Goal: Information Seeking & Learning: Learn about a topic

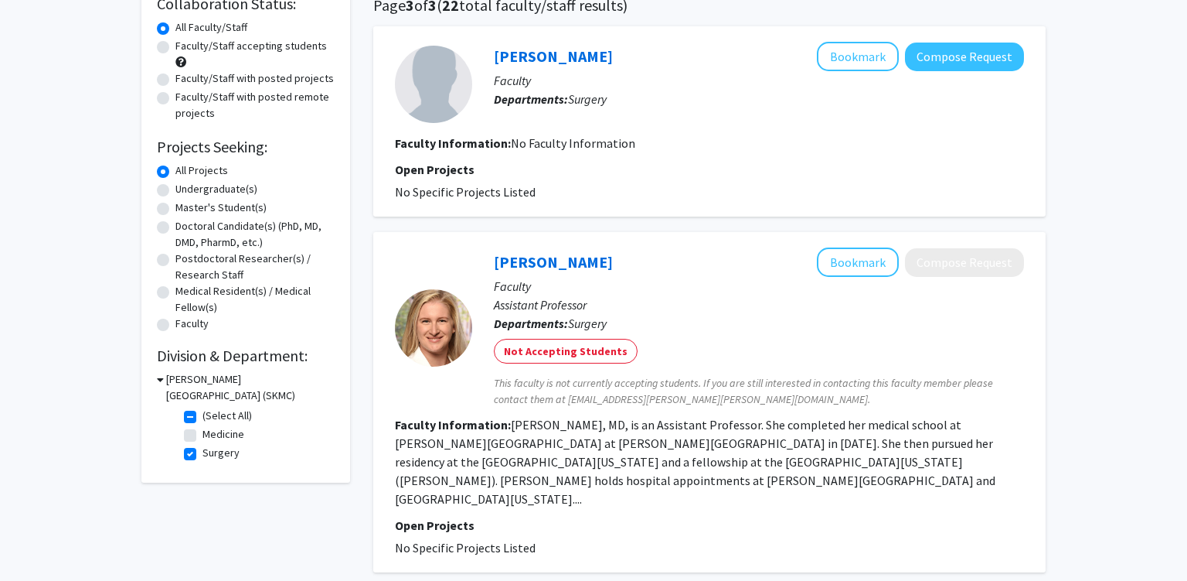
scroll to position [190, 0]
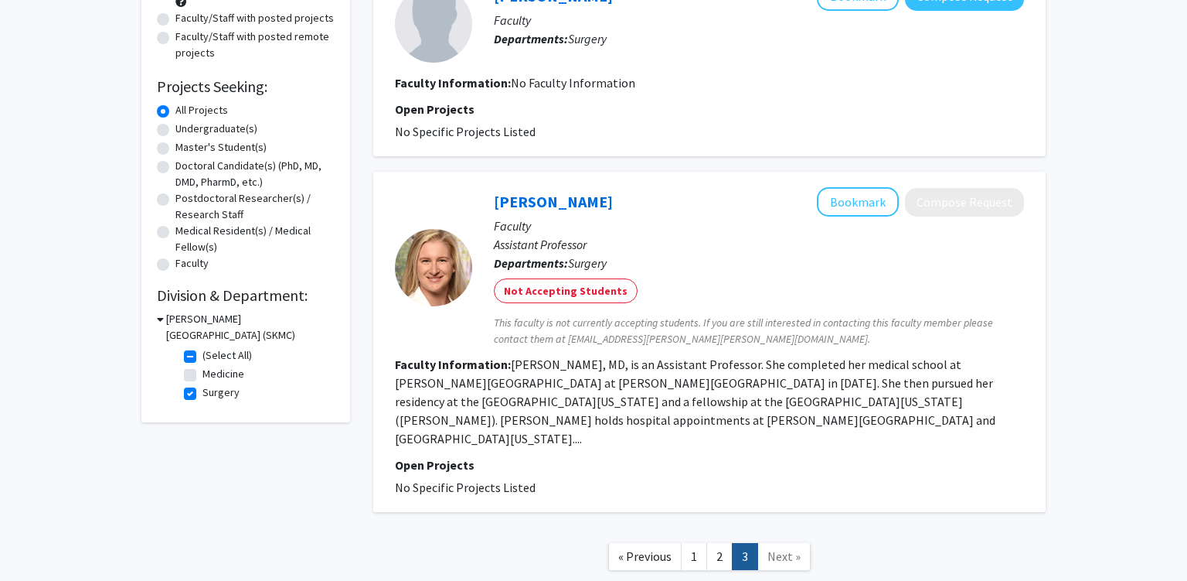
click at [724, 527] on nav "« Previous 1 2 3 Next »" at bounding box center [709, 558] width 673 height 63
click at [723, 543] on link "2" at bounding box center [720, 556] width 26 height 27
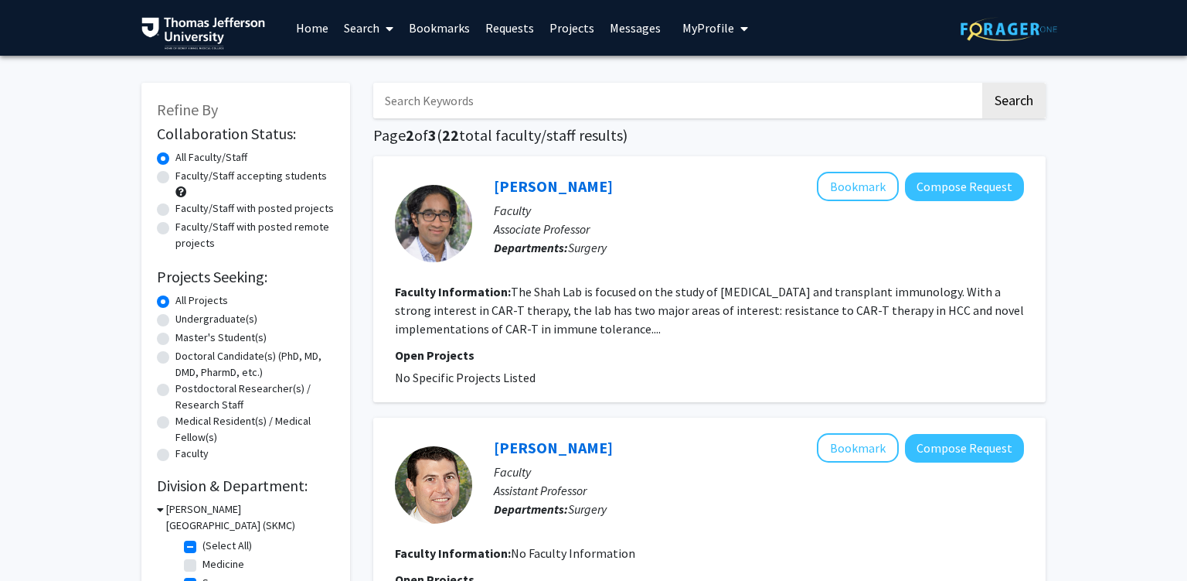
click at [593, 290] on fg-read-more "The Shah Lab is focused on the study of [MEDICAL_DATA] and transplant immunolog…" at bounding box center [709, 310] width 629 height 53
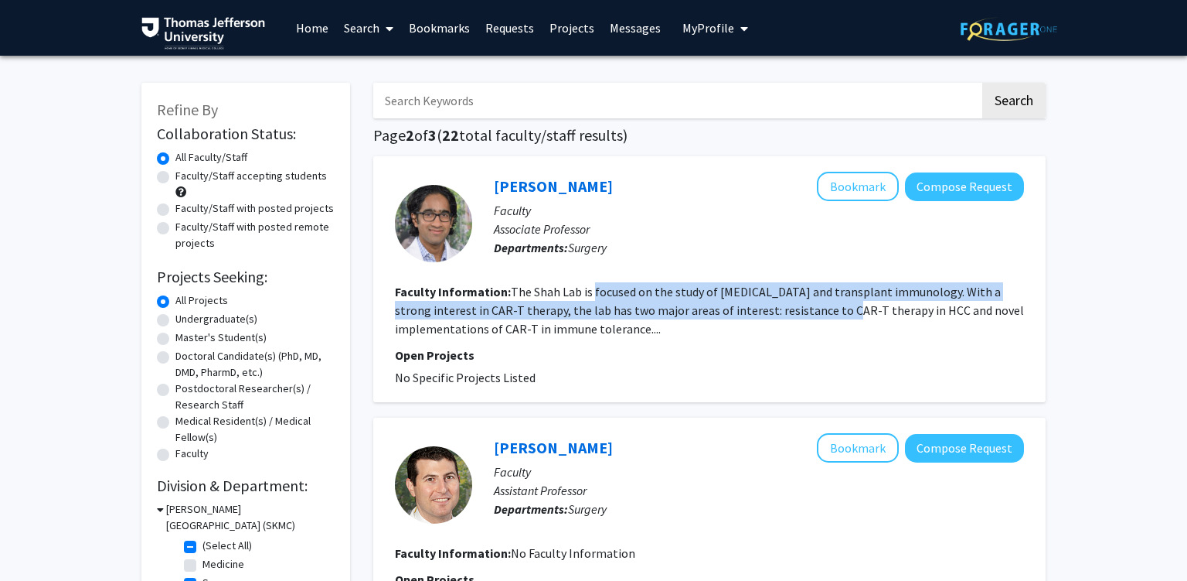
drag, startPoint x: 602, startPoint y: 288, endPoint x: 812, endPoint y: 312, distance: 211.0
click at [811, 312] on fg-read-more "The Shah Lab is focused on the study of [MEDICAL_DATA] and transplant immunolog…" at bounding box center [709, 310] width 629 height 53
click at [812, 312] on fg-read-more "The Shah Lab is focused on the study of [MEDICAL_DATA] and transplant immunolog…" at bounding box center [709, 310] width 629 height 53
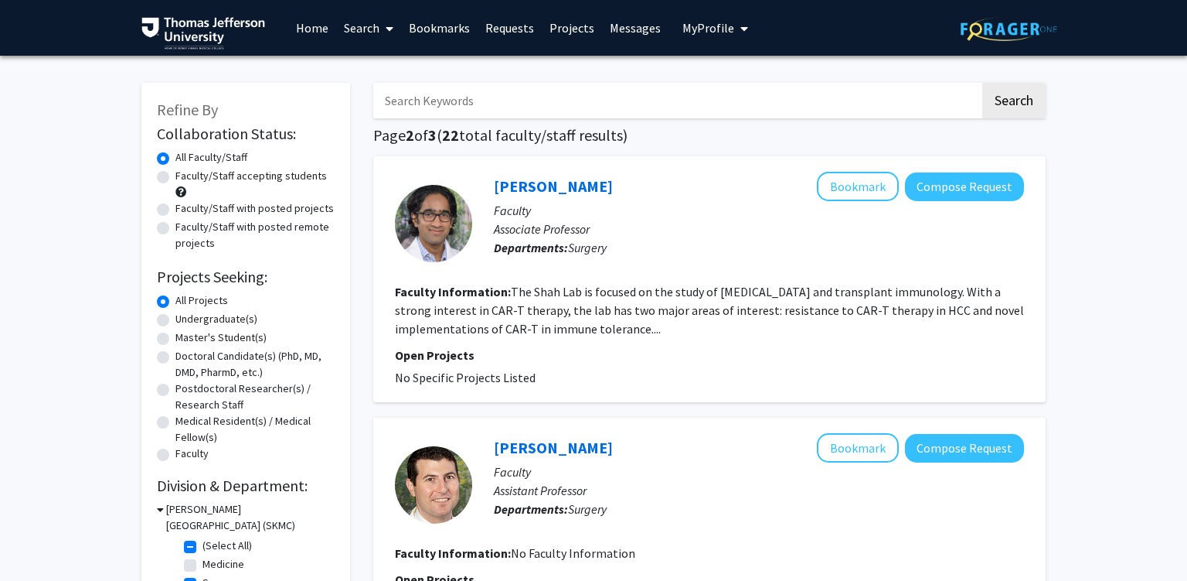
click at [682, 310] on fg-read-more "The Shah Lab is focused on the study of [MEDICAL_DATA] and transplant immunolog…" at bounding box center [709, 310] width 629 height 53
drag, startPoint x: 682, startPoint y: 310, endPoint x: 832, endPoint y: 312, distance: 150.0
click at [801, 312] on fg-read-more "The Shah Lab is focused on the study of [MEDICAL_DATA] and transplant immunolog…" at bounding box center [709, 310] width 629 height 53
click at [901, 313] on fg-read-more "The Shah Lab is focused on the study of [MEDICAL_DATA] and transplant immunolog…" at bounding box center [709, 310] width 629 height 53
click at [908, 292] on fg-read-more "The Shah Lab is focused on the study of [MEDICAL_DATA] and transplant immunolog…" at bounding box center [709, 310] width 629 height 53
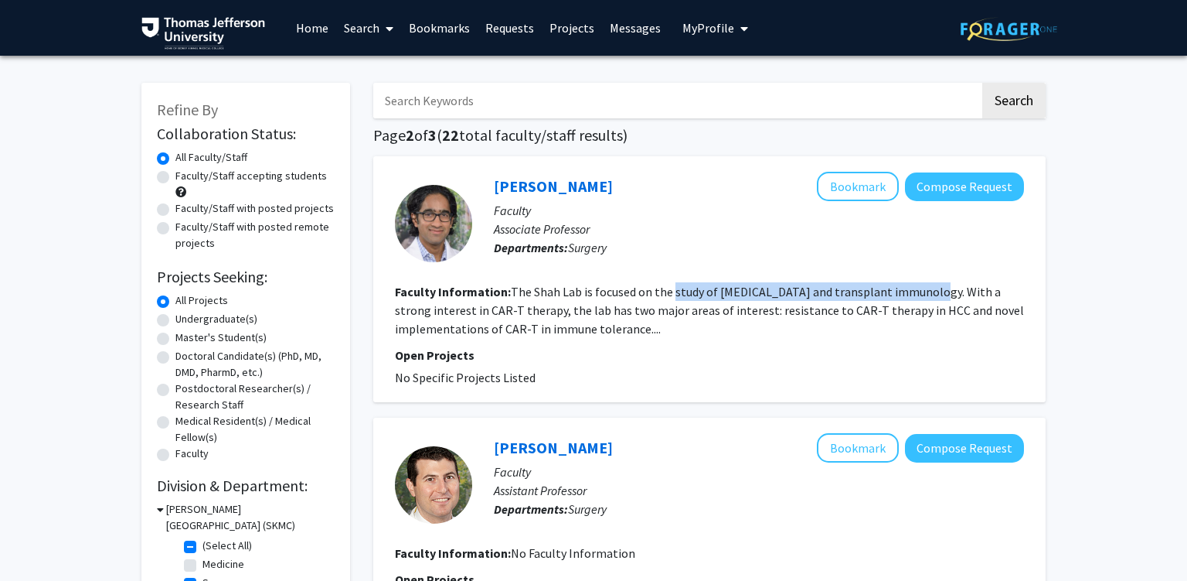
drag, startPoint x: 908, startPoint y: 292, endPoint x: 686, endPoint y: 308, distance: 222.5
click at [693, 295] on fg-read-more "The Shah Lab is focused on the study of [MEDICAL_DATA] and transplant immunolog…" at bounding box center [709, 310] width 629 height 53
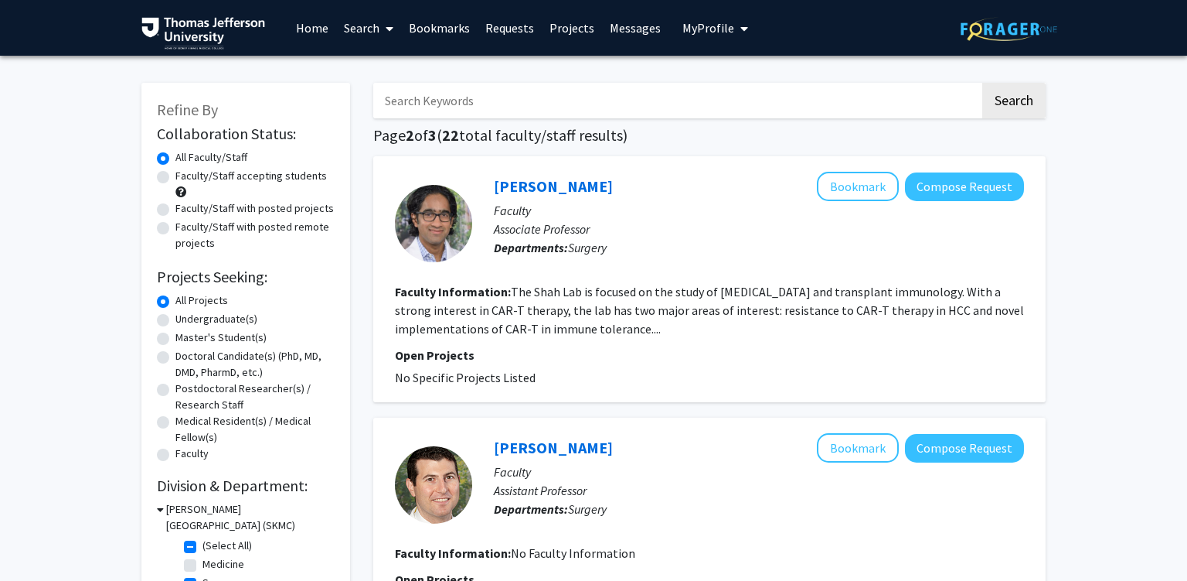
click at [580, 333] on fg-read-more "The Shah Lab is focused on the study of [MEDICAL_DATA] and transplant immunolog…" at bounding box center [709, 310] width 629 height 53
click at [591, 309] on fg-read-more "The Shah Lab is focused on the study of [MEDICAL_DATA] and transplant immunolog…" at bounding box center [709, 310] width 629 height 53
drag, startPoint x: 591, startPoint y: 309, endPoint x: 733, endPoint y: 312, distance: 141.5
click at [692, 310] on fg-read-more "The Shah Lab is focused on the study of [MEDICAL_DATA] and transplant immunolog…" at bounding box center [709, 310] width 629 height 53
click at [765, 311] on fg-read-more "The Shah Lab is focused on the study of [MEDICAL_DATA] and transplant immunolog…" at bounding box center [709, 310] width 629 height 53
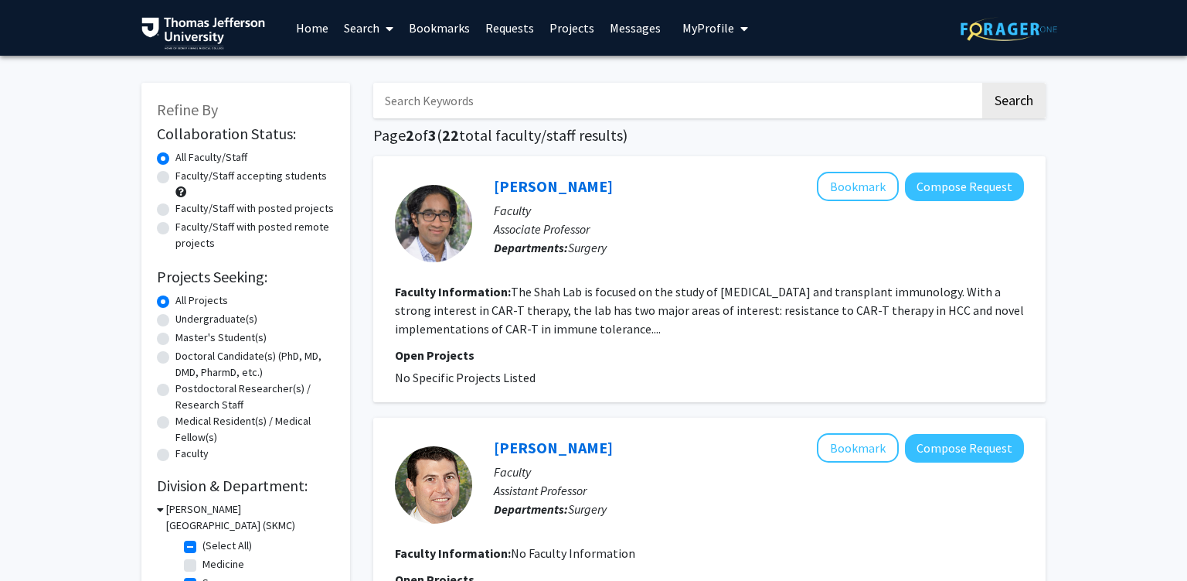
click at [816, 309] on fg-read-more "The Shah Lab is focused on the study of [MEDICAL_DATA] and transplant immunolog…" at bounding box center [709, 310] width 629 height 53
drag, startPoint x: 816, startPoint y: 309, endPoint x: 890, endPoint y: 314, distance: 73.6
click at [846, 309] on fg-read-more "The Shah Lab is focused on the study of [MEDICAL_DATA] and transplant immunolog…" at bounding box center [709, 310] width 629 height 53
click at [906, 314] on fg-read-more "The Shah Lab is focused on the study of [MEDICAL_DATA] and transplant immunolog…" at bounding box center [709, 310] width 629 height 53
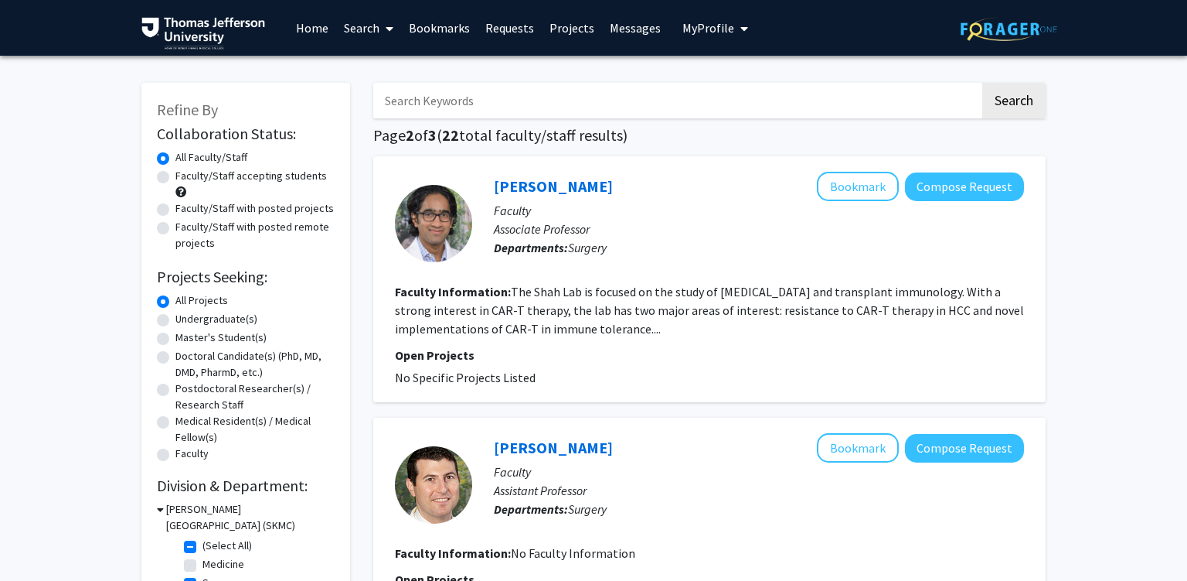
click at [555, 332] on fg-read-more "The Shah Lab is focused on the study of [MEDICAL_DATA] and transplant immunolog…" at bounding box center [709, 310] width 629 height 53
drag, startPoint x: 555, startPoint y: 332, endPoint x: 642, endPoint y: 334, distance: 86.6
click at [639, 335] on fg-read-more "The Shah Lab is focused on the study of [MEDICAL_DATA] and transplant immunolog…" at bounding box center [709, 310] width 629 height 53
click at [652, 332] on section "Faculty Information: The Shah Lab is focused on the study of [MEDICAL_DATA] and…" at bounding box center [709, 310] width 629 height 56
click at [551, 227] on p "Associate Professor" at bounding box center [759, 229] width 530 height 19
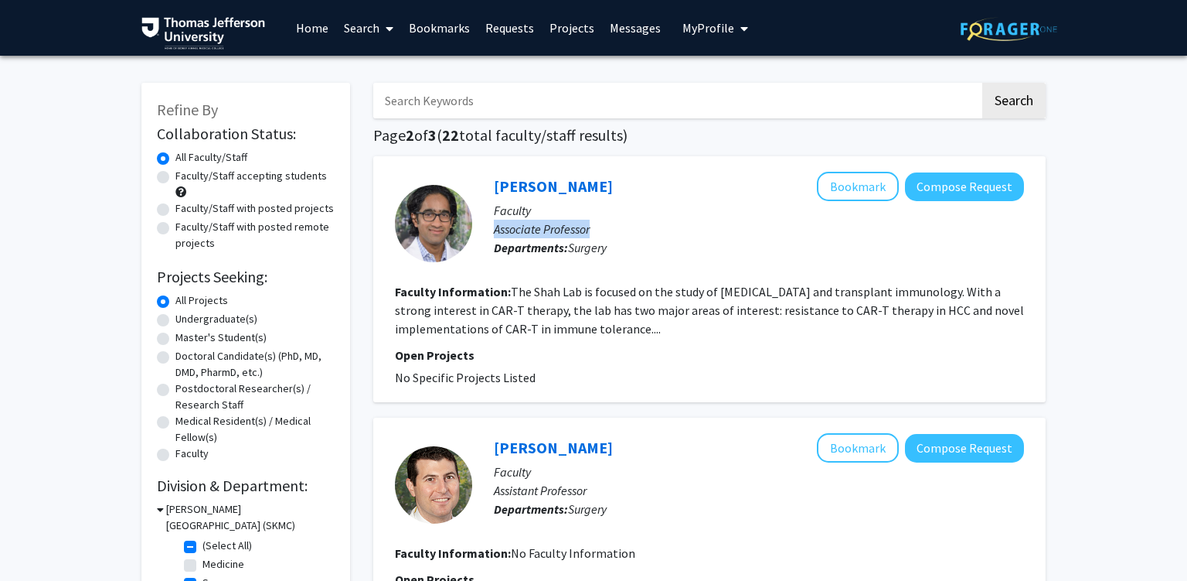
drag, startPoint x: 551, startPoint y: 227, endPoint x: 502, endPoint y: 233, distance: 49.1
click at [524, 231] on p "Associate Professor" at bounding box center [759, 229] width 530 height 19
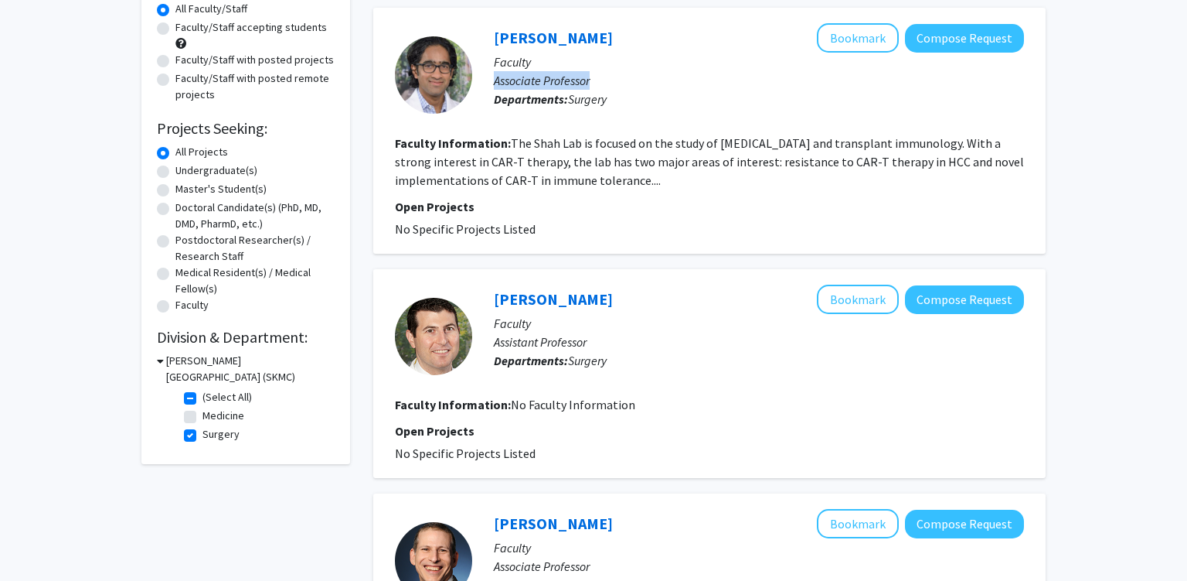
scroll to position [163, 0]
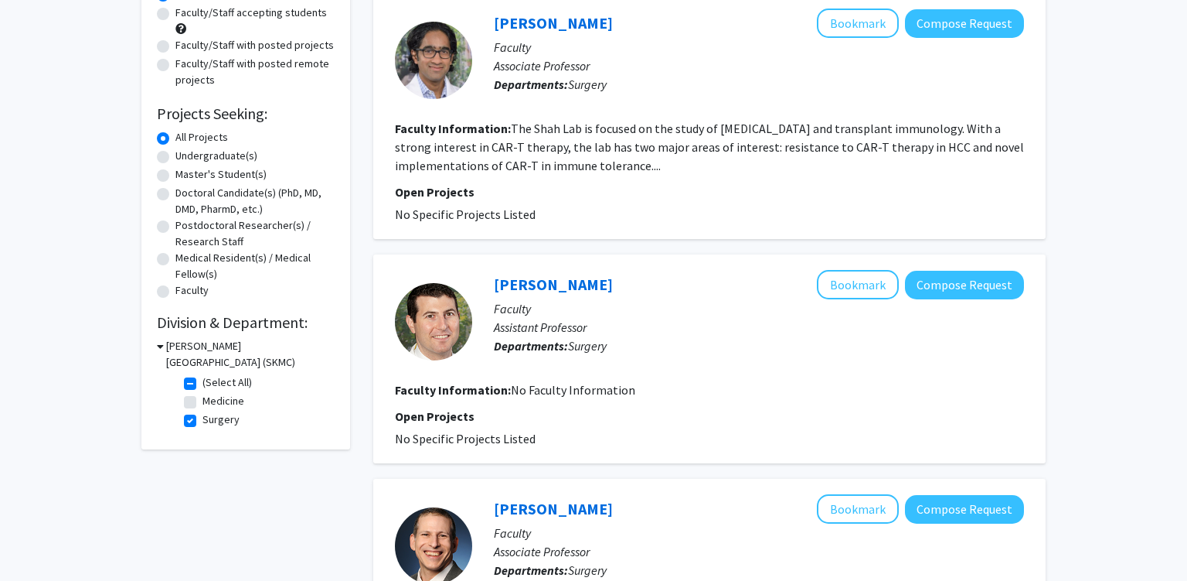
click at [540, 388] on span "No Faculty Information" at bounding box center [573, 389] width 124 height 15
drag, startPoint x: 540, startPoint y: 388, endPoint x: 561, endPoint y: 380, distance: 23.0
click at [561, 380] on section "Faculty Information: No Faculty Information" at bounding box center [709, 389] width 629 height 19
click at [696, 366] on div "[PERSON_NAME] Bookmark Compose Request Faculty Assistant Professor Departments:…" at bounding box center [748, 321] width 552 height 103
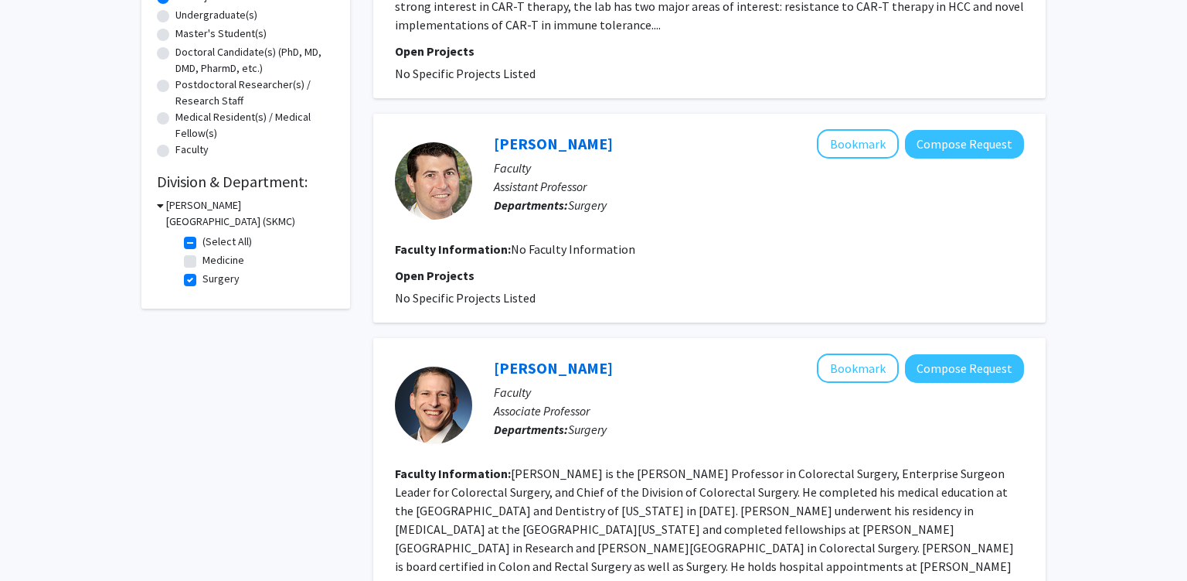
scroll to position [408, 0]
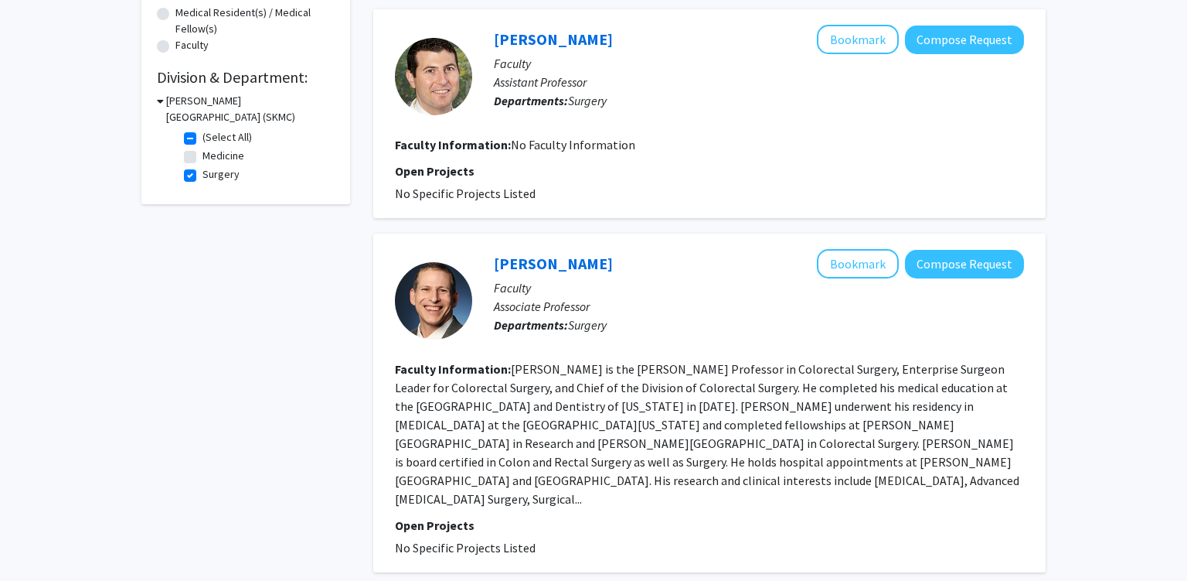
click at [623, 380] on fg-read-more "[PERSON_NAME] is the [PERSON_NAME] Professor in Colorectal Surgery, Enterprise …" at bounding box center [707, 433] width 625 height 145
click at [626, 380] on fg-read-more "[PERSON_NAME] is the [PERSON_NAME] Professor in Colorectal Surgery, Enterprise …" at bounding box center [707, 433] width 625 height 145
click at [826, 370] on fg-read-more "[PERSON_NAME] is the [PERSON_NAME] Professor in Colorectal Surgery, Enterprise …" at bounding box center [707, 433] width 625 height 145
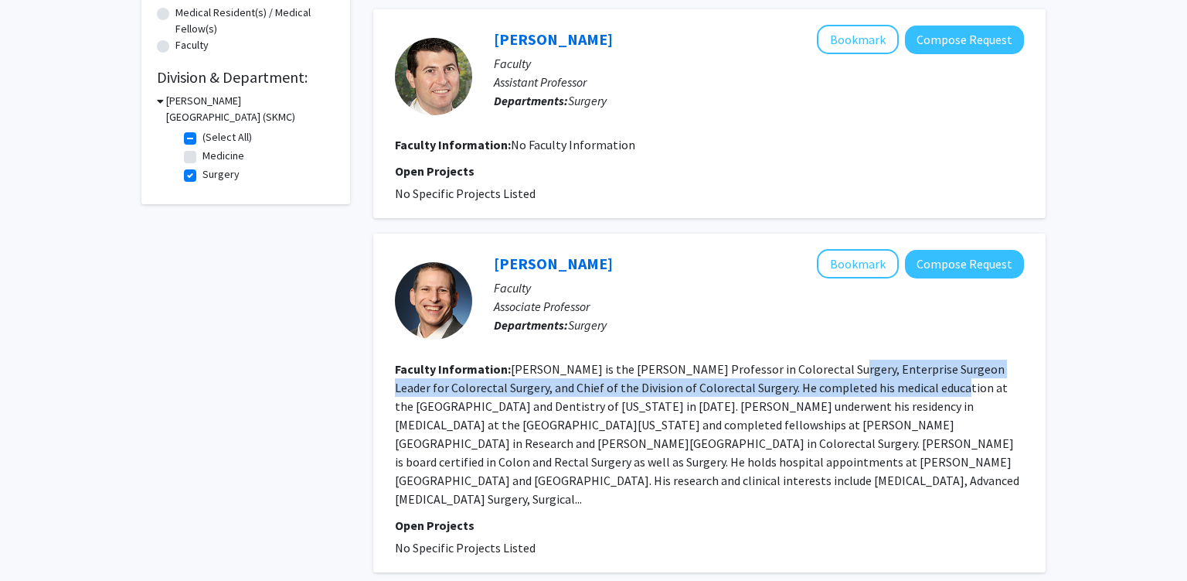
drag, startPoint x: 826, startPoint y: 370, endPoint x: 908, endPoint y: 419, distance: 95.7
click at [883, 379] on fg-read-more "[PERSON_NAME] is the [PERSON_NAME] Professor in Colorectal Surgery, Enterprise …" at bounding box center [707, 433] width 625 height 145
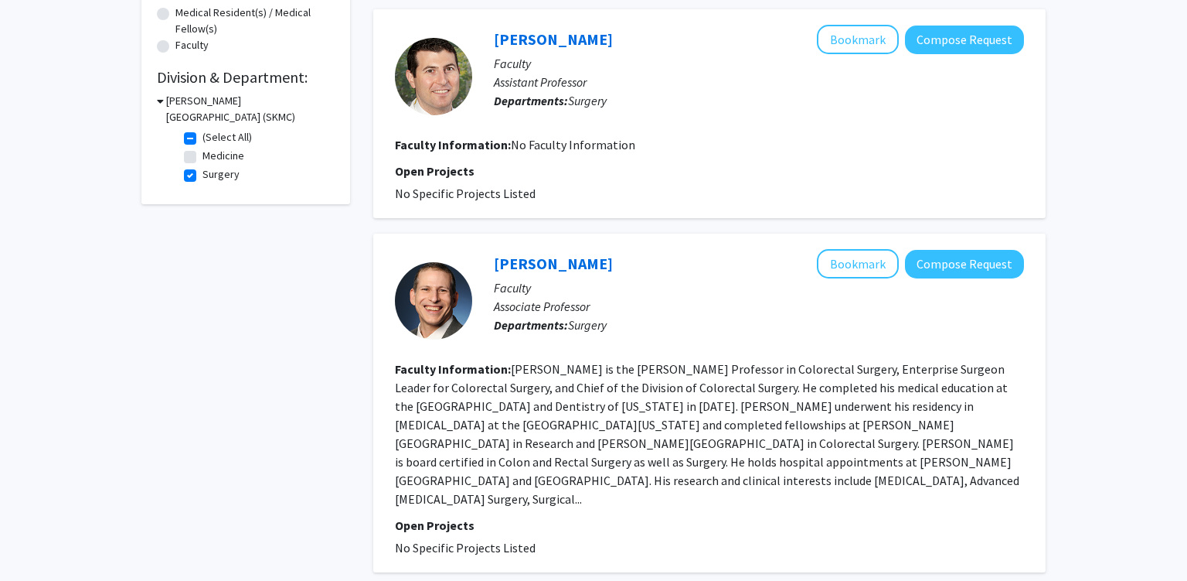
click at [922, 441] on fg-read-more "[PERSON_NAME] is the [PERSON_NAME] Professor in Colorectal Surgery, Enterprise …" at bounding box center [707, 433] width 625 height 145
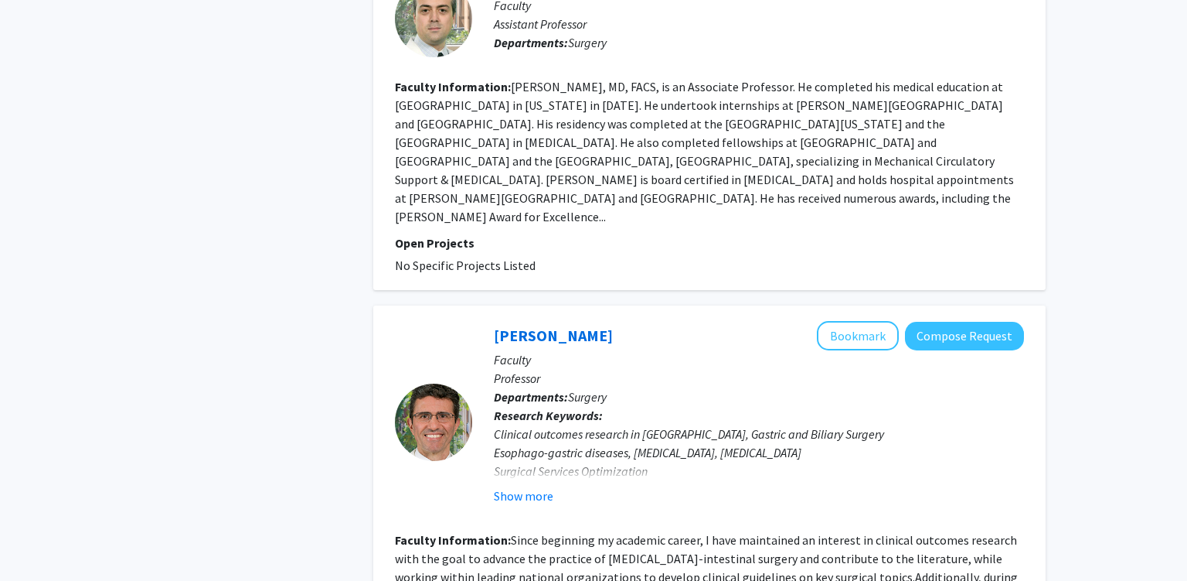
scroll to position [1061, 0]
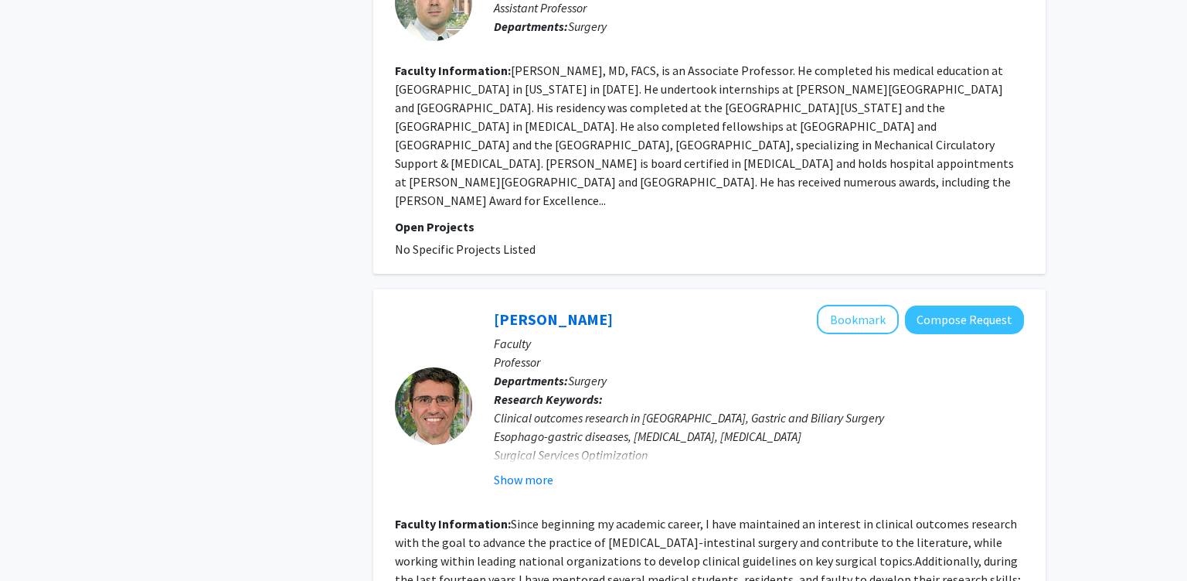
click at [567, 408] on div "Clinical outcomes research in [GEOGRAPHIC_DATA], Gastric and Biliary Surgery Es…" at bounding box center [759, 445] width 530 height 74
drag, startPoint x: 567, startPoint y: 377, endPoint x: 653, endPoint y: 390, distance: 86.8
click at [619, 408] on div "Clinical outcomes research in [GEOGRAPHIC_DATA], Gastric and Biliary Surgery Es…" at bounding box center [759, 445] width 530 height 74
click at [659, 408] on div "Clinical outcomes research in [GEOGRAPHIC_DATA], Gastric and Biliary Surgery Es…" at bounding box center [759, 445] width 530 height 74
drag, startPoint x: 659, startPoint y: 390, endPoint x: 513, endPoint y: 426, distance: 149.6
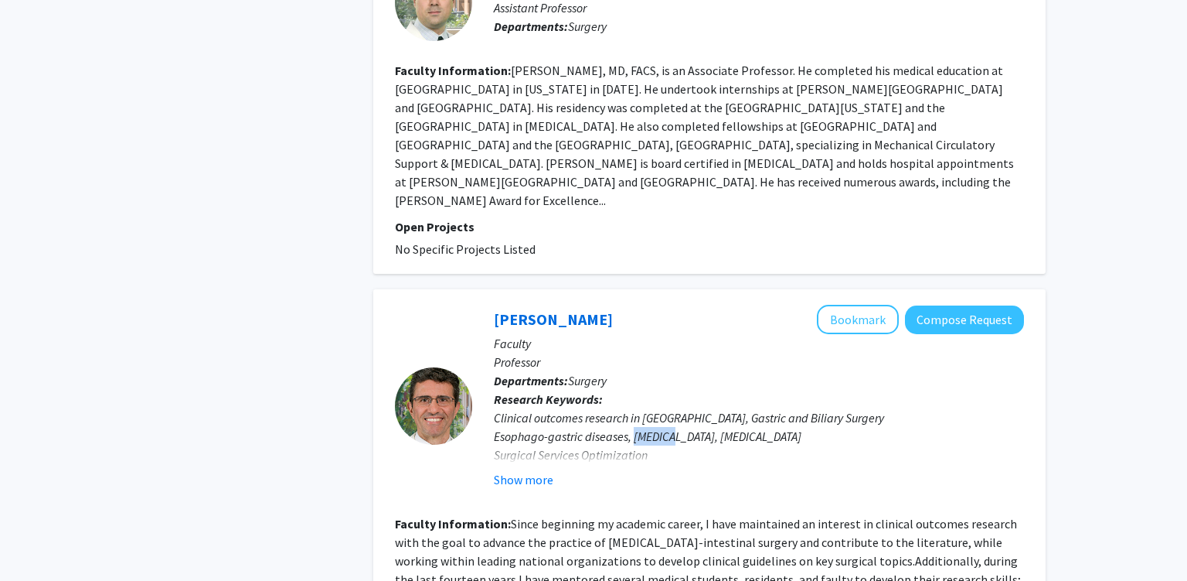
click at [658, 408] on div "Clinical outcomes research in [GEOGRAPHIC_DATA], Gastric and Biliary Surgery Es…" at bounding box center [759, 445] width 530 height 74
click at [515, 470] on button "Show more" at bounding box center [524, 479] width 60 height 19
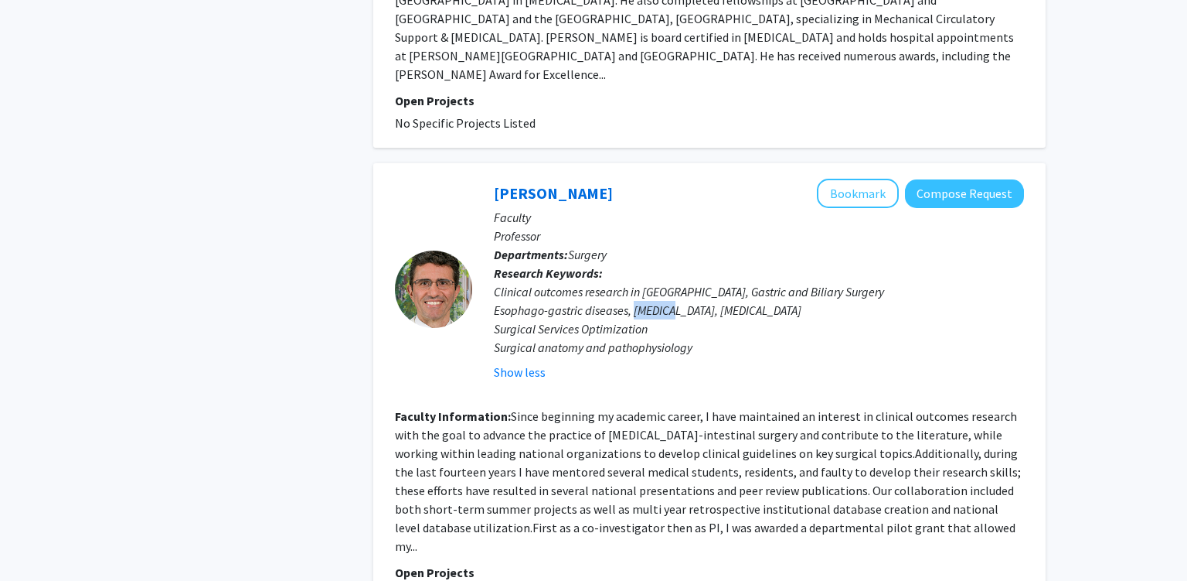
scroll to position [1306, 0]
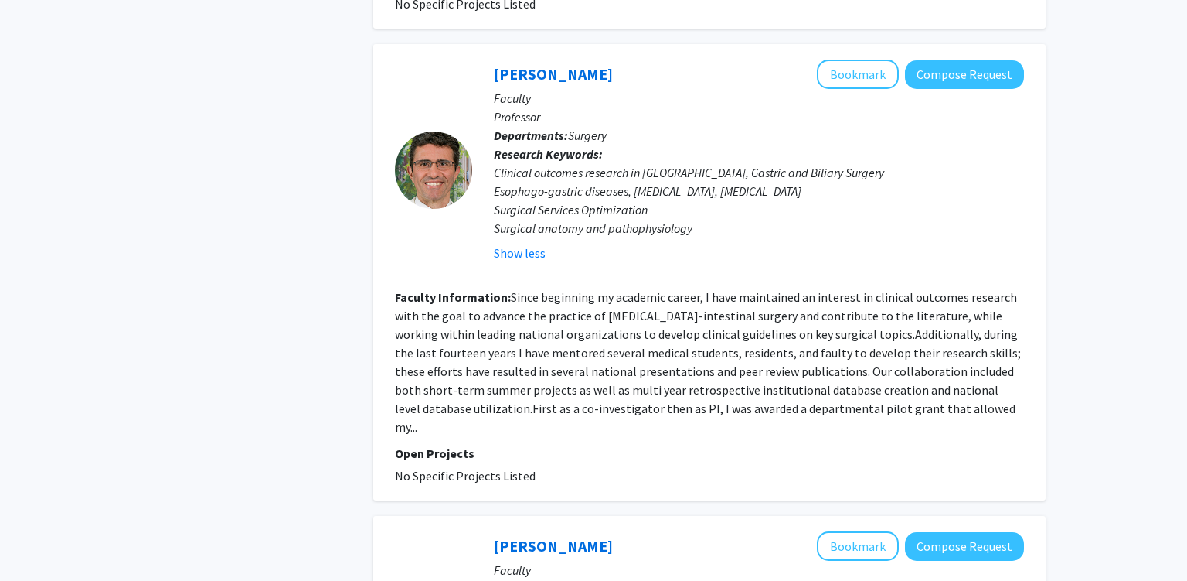
click at [482, 288] on section "Faculty Information: Since beginning my academic career, I have maintained an i…" at bounding box center [709, 362] width 629 height 148
drag, startPoint x: 518, startPoint y: 287, endPoint x: 666, endPoint y: 298, distance: 148.1
click at [662, 297] on section "Faculty Information: Since beginning my academic career, I have maintained an i…" at bounding box center [709, 362] width 629 height 148
click at [735, 315] on fg-read-more "Since beginning my academic career, I have maintained an interest in clinical o…" at bounding box center [708, 361] width 626 height 145
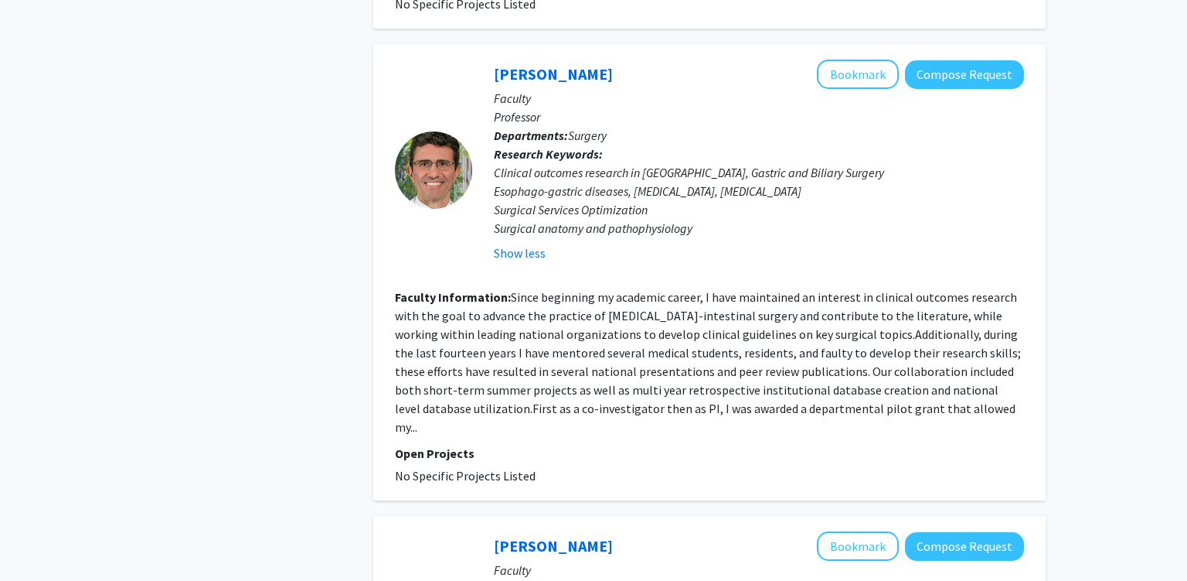
click at [747, 303] on section "Faculty Information: Since beginning my academic career, I have maintained an i…" at bounding box center [709, 362] width 629 height 148
drag, startPoint x: 748, startPoint y: 301, endPoint x: 763, endPoint y: 298, distance: 14.9
click at [755, 300] on section "Faculty Information: Since beginning my academic career, I have maintained an i…" at bounding box center [709, 362] width 629 height 148
click at [868, 295] on fg-read-more "Since beginning my academic career, I have maintained an interest in clinical o…" at bounding box center [708, 361] width 626 height 145
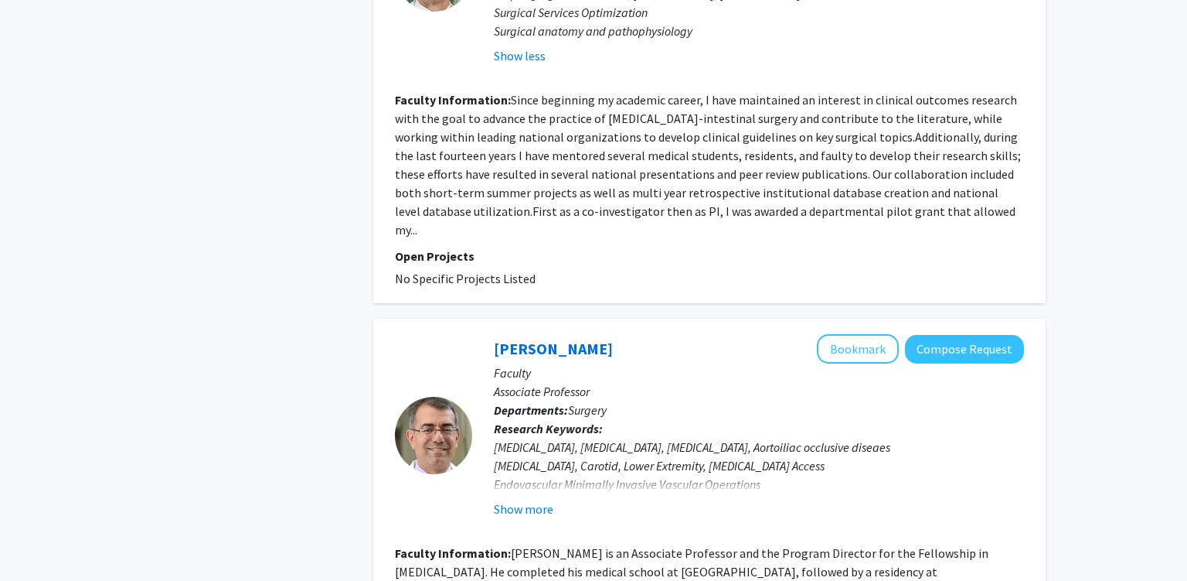
scroll to position [1633, 0]
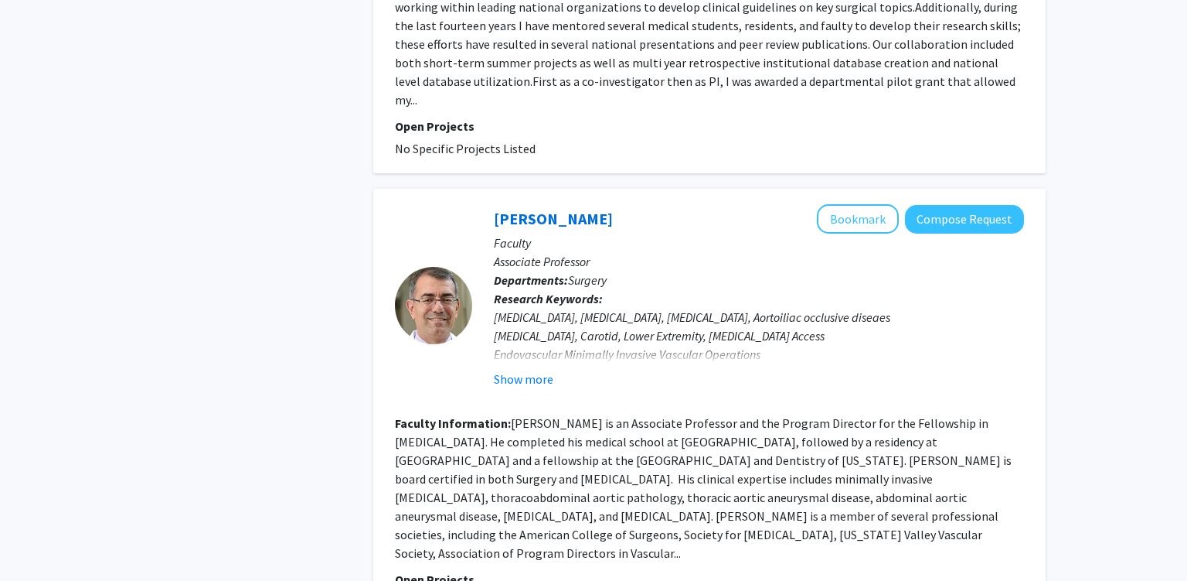
click at [613, 415] on fg-read-more "[PERSON_NAME] is an Associate Professor and the Program Director for the Fellow…" at bounding box center [703, 487] width 617 height 145
drag, startPoint x: 613, startPoint y: 383, endPoint x: 712, endPoint y: 370, distance: 99.8
click at [679, 414] on section "Faculty Information: [PERSON_NAME] is an Associate Professor and the Program Di…" at bounding box center [709, 488] width 629 height 148
click at [816, 414] on section "Faculty Information: [PERSON_NAME] is an Associate Professor and the Program Di…" at bounding box center [709, 488] width 629 height 148
click at [886, 415] on fg-read-more "[PERSON_NAME] is an Associate Professor and the Program Director for the Fellow…" at bounding box center [703, 487] width 617 height 145
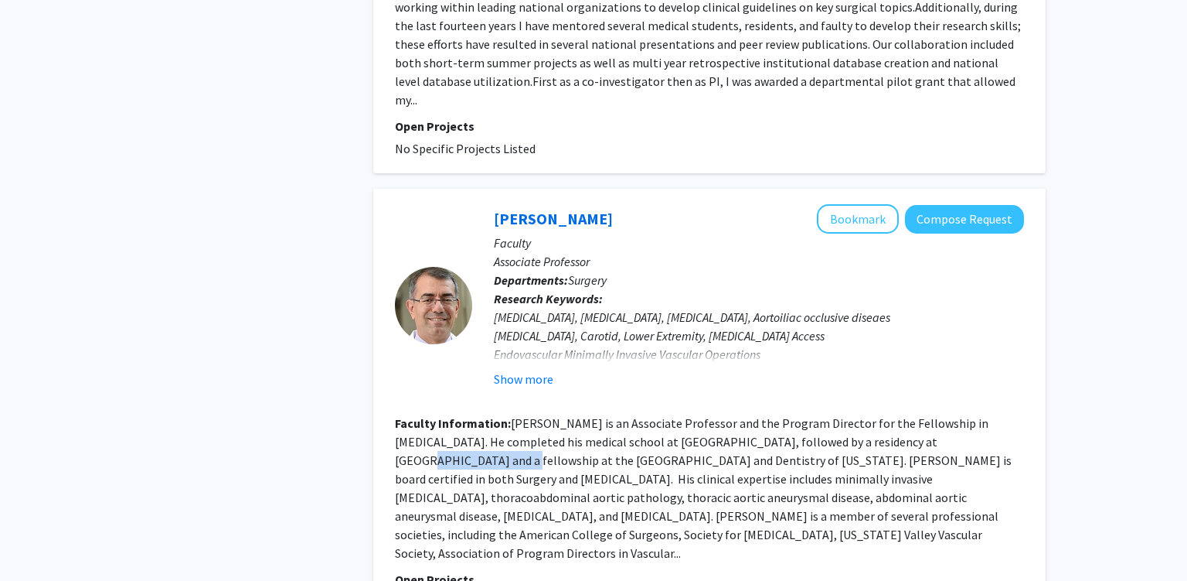
drag, startPoint x: 886, startPoint y: 385, endPoint x: 981, endPoint y: 380, distance: 95.2
click at [969, 415] on fg-read-more "[PERSON_NAME] is an Associate Professor and the Program Director for the Fellow…" at bounding box center [703, 487] width 617 height 145
drag, startPoint x: 818, startPoint y: 434, endPoint x: 795, endPoint y: 434, distance: 22.4
click at [815, 434] on fg-read-more "[PERSON_NAME] is an Associate Professor and the Program Director for the Fellow…" at bounding box center [703, 487] width 617 height 145
click at [660, 444] on fg-read-more "[PERSON_NAME] is an Associate Professor and the Program Director for the Fellow…" at bounding box center [703, 487] width 617 height 145
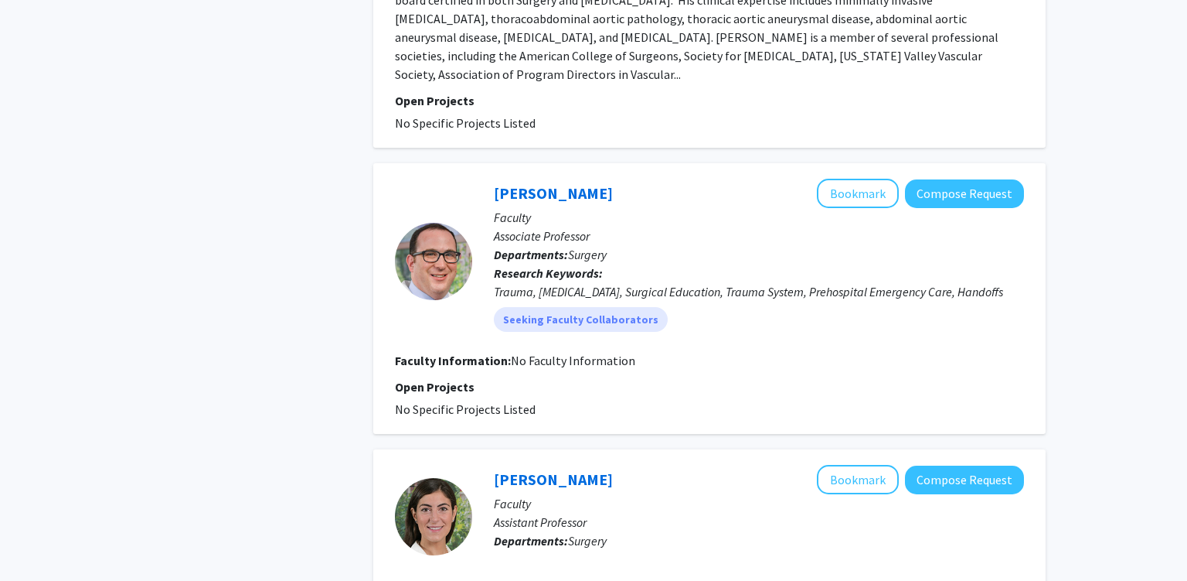
scroll to position [2122, 0]
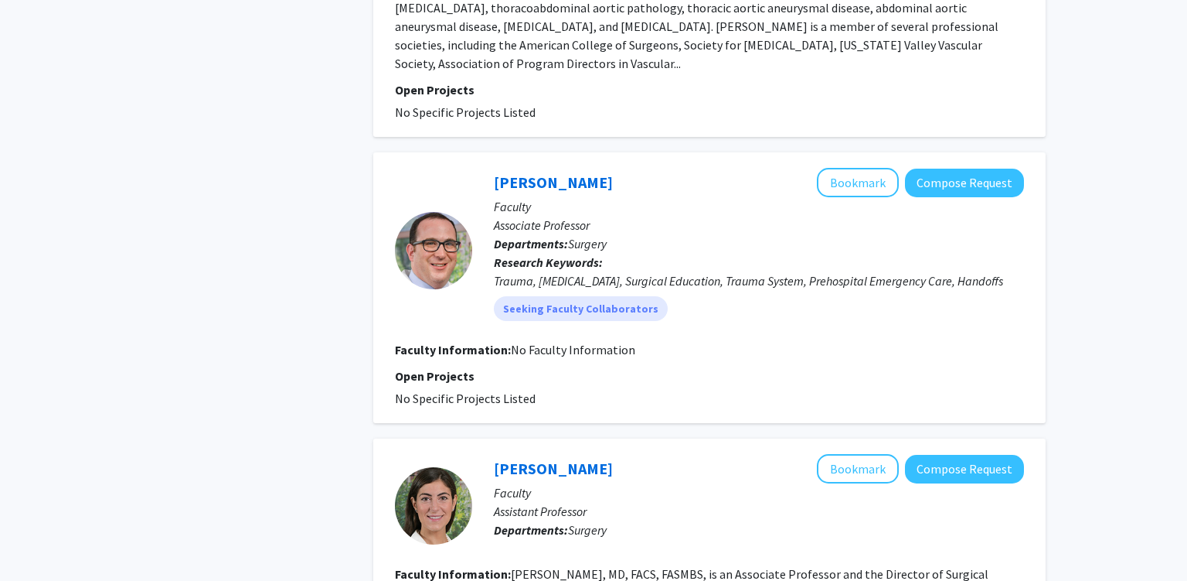
click at [644, 271] on div "Trauma, [MEDICAL_DATA], Surgical Education, Trauma System, Prehospital Emergenc…" at bounding box center [759, 280] width 530 height 19
drag, startPoint x: 651, startPoint y: 209, endPoint x: 765, endPoint y: 195, distance: 115.3
click at [732, 271] on div "Trauma, [MEDICAL_DATA], Surgical Education, Trauma System, Prehospital Emergenc…" at bounding box center [759, 280] width 530 height 19
drag, startPoint x: 922, startPoint y: 207, endPoint x: 900, endPoint y: 223, distance: 27.2
click at [923, 271] on div "Trauma, [MEDICAL_DATA], Surgical Education, Trauma System, Prehospital Emergenc…" at bounding box center [759, 280] width 530 height 19
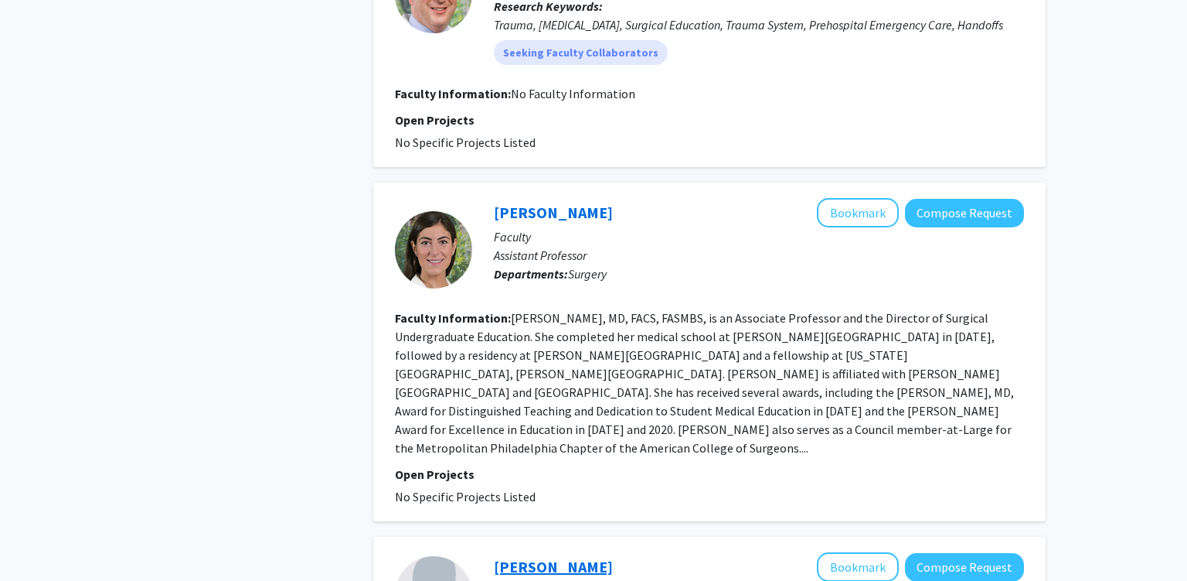
scroll to position [2367, 0]
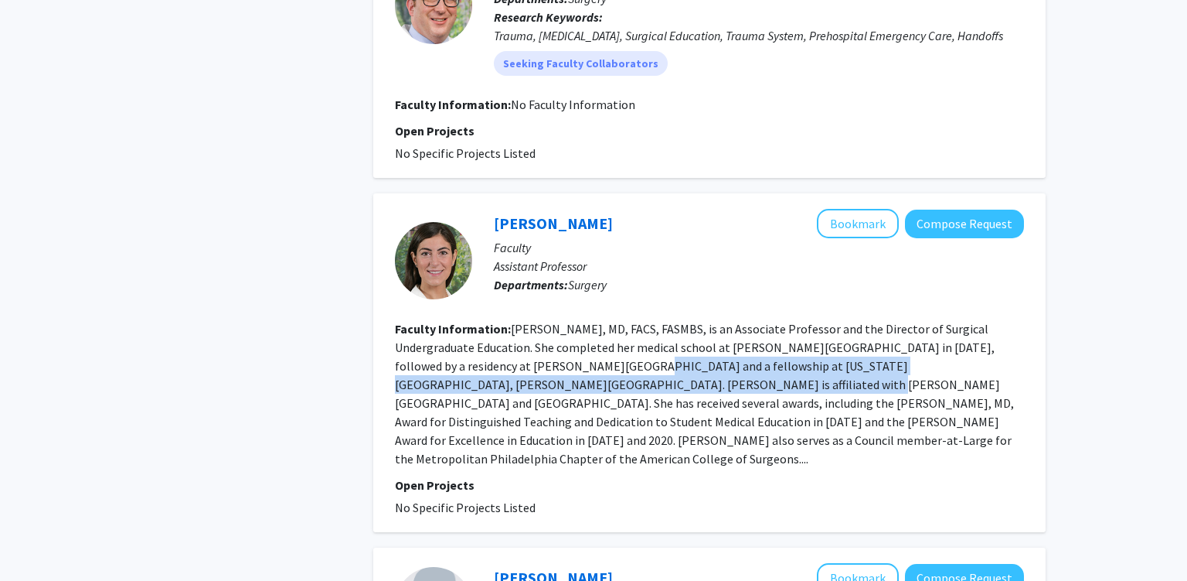
drag, startPoint x: 586, startPoint y: 315, endPoint x: 718, endPoint y: 347, distance: 136.1
click at [629, 326] on fg-read-more "[PERSON_NAME], MD, FACS, FASMBS, is an Associate Professor and the Director of …" at bounding box center [704, 393] width 619 height 145
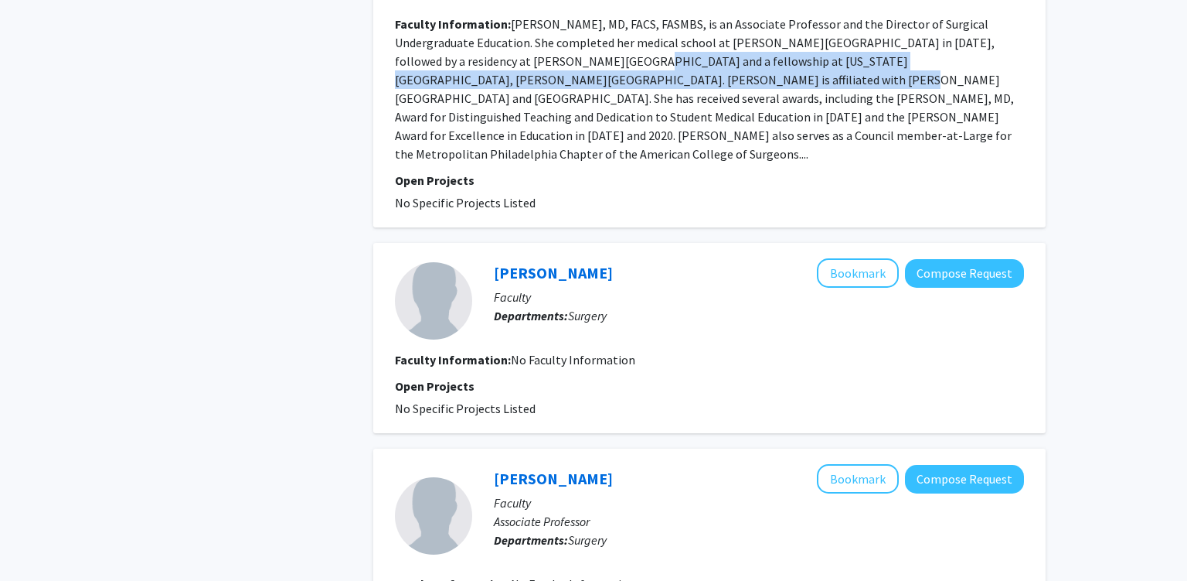
scroll to position [2775, 0]
